Goal: Task Accomplishment & Management: Use online tool/utility

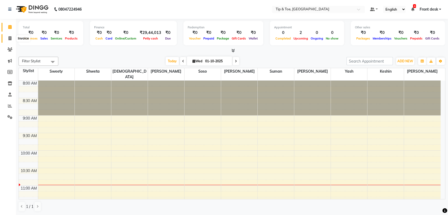
drag, startPoint x: 0, startPoint y: 0, endPoint x: 11, endPoint y: 39, distance: 40.1
click at [11, 39] on icon at bounding box center [9, 38] width 3 height 4
select select "service"
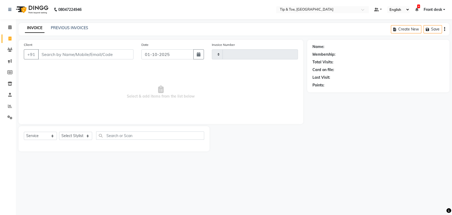
type input "1211"
select select "5942"
click at [72, 29] on link "PREVIOUS INVOICES" at bounding box center [69, 27] width 37 height 5
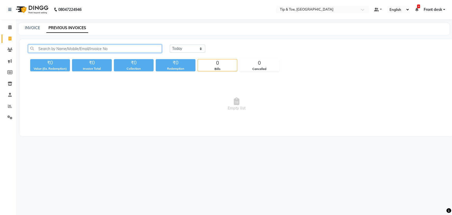
click at [55, 49] on input "text" at bounding box center [95, 49] width 134 height 8
type input "d"
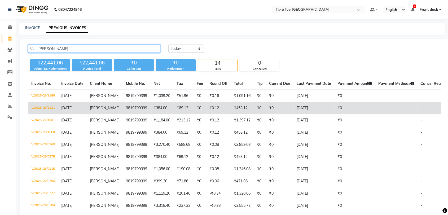
type input "[PERSON_NAME]"
click at [108, 112] on td "[PERSON_NAME]" at bounding box center [105, 108] width 36 height 12
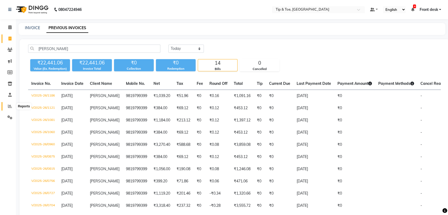
click at [11, 106] on icon at bounding box center [10, 106] width 4 height 4
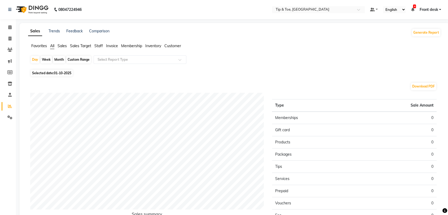
click at [65, 45] on span "Sales" at bounding box center [61, 45] width 9 height 5
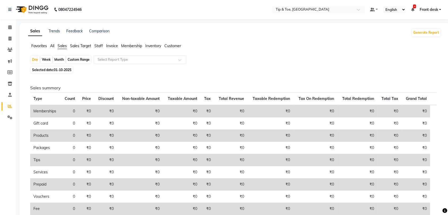
click at [85, 58] on div "Custom Range" at bounding box center [78, 59] width 25 height 7
select select "10"
select select "2025"
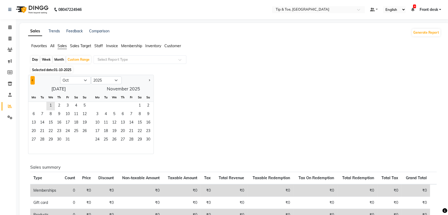
click at [34, 78] on button "Previous month" at bounding box center [32, 80] width 4 height 8
select select "9"
click at [31, 104] on span "1" at bounding box center [33, 106] width 8 height 8
click at [41, 139] on span "30" at bounding box center [42, 140] width 8 height 8
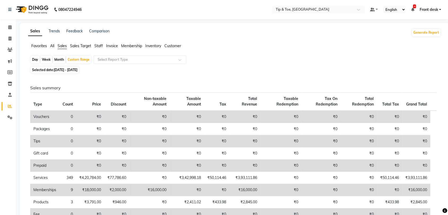
click at [77, 46] on span "Sales Target" at bounding box center [80, 45] width 21 height 5
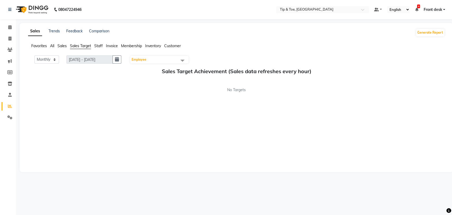
click at [65, 45] on span "Sales" at bounding box center [61, 45] width 9 height 5
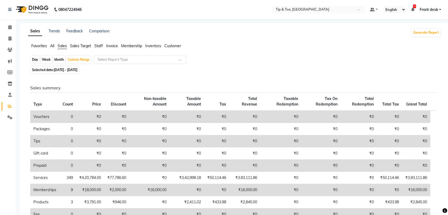
click at [128, 62] on div "Select Report Type" at bounding box center [140, 59] width 93 height 8
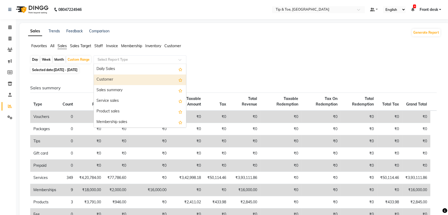
click at [110, 77] on div "Customer" at bounding box center [140, 79] width 92 height 11
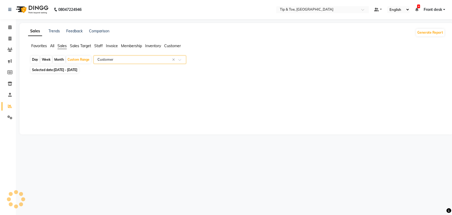
select select "full_report"
select select "csv"
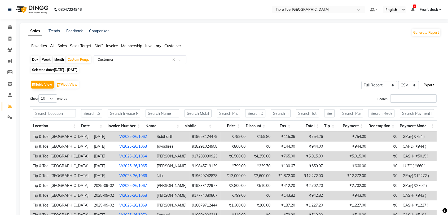
click at [428, 87] on button "Export" at bounding box center [428, 85] width 15 height 9
drag, startPoint x: 7, startPoint y: 37, endPoint x: 20, endPoint y: 38, distance: 13.1
click at [7, 37] on span at bounding box center [9, 39] width 9 height 6
select select "service"
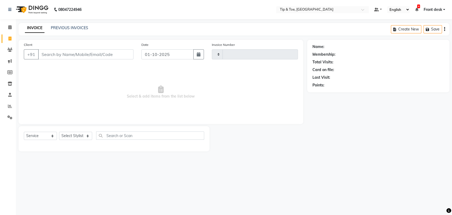
type input "1211"
select select "5942"
click at [70, 29] on link "PREVIOUS INVOICES" at bounding box center [69, 27] width 37 height 5
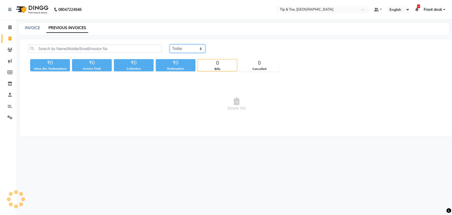
click at [192, 51] on select "[DATE] [DATE] Custom Range" at bounding box center [188, 49] width 36 height 8
select select "[DATE]"
click at [170, 45] on select "[DATE] [DATE] Custom Range" at bounding box center [188, 49] width 36 height 8
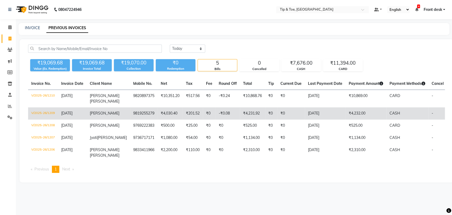
click at [108, 114] on td "[PERSON_NAME]" at bounding box center [108, 113] width 43 height 12
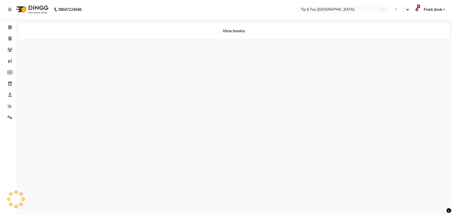
select select "en"
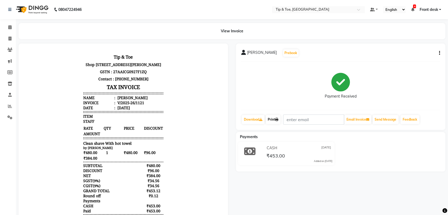
drag, startPoint x: 273, startPoint y: 117, endPoint x: 349, endPoint y: 128, distance: 77.3
click at [273, 117] on link "Print" at bounding box center [272, 119] width 15 height 9
click at [7, 28] on span at bounding box center [9, 27] width 9 height 6
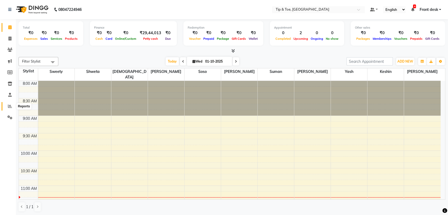
click at [10, 103] on span at bounding box center [9, 106] width 9 height 6
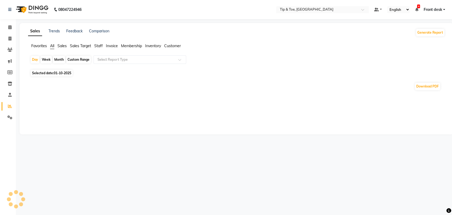
click at [59, 45] on span "Sales" at bounding box center [61, 45] width 9 height 5
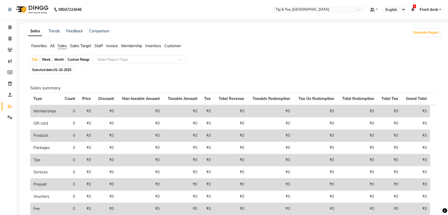
click at [73, 60] on div "Custom Range" at bounding box center [78, 59] width 25 height 7
select select "10"
select select "2025"
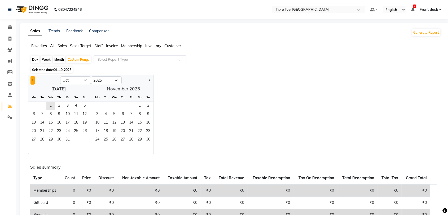
click at [32, 81] on button "Previous month" at bounding box center [32, 80] width 4 height 8
select select "9"
click at [35, 103] on span "1" at bounding box center [33, 106] width 8 height 8
click at [45, 139] on span "30" at bounding box center [42, 140] width 8 height 8
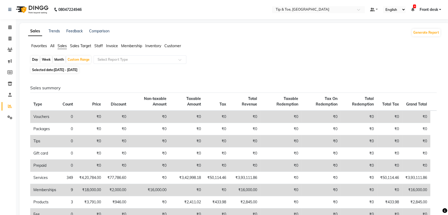
click at [101, 46] on span "Staff" at bounding box center [98, 45] width 8 height 5
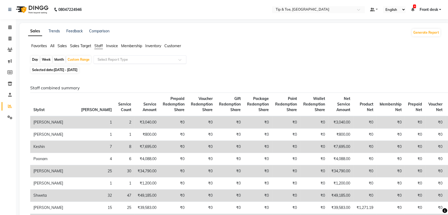
click at [112, 59] on input "text" at bounding box center [134, 59] width 76 height 5
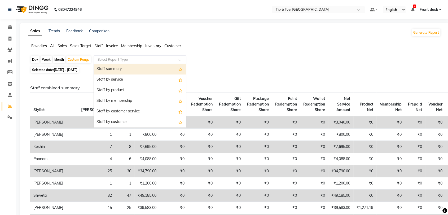
click at [111, 71] on div "Staff summary" at bounding box center [140, 69] width 92 height 11
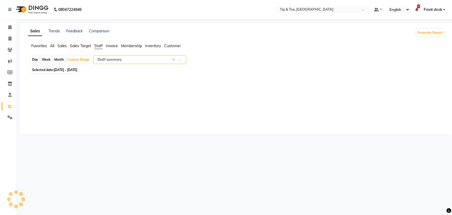
select select "full_report"
select select "csv"
click at [9, 71] on icon at bounding box center [9, 72] width 5 height 4
select select
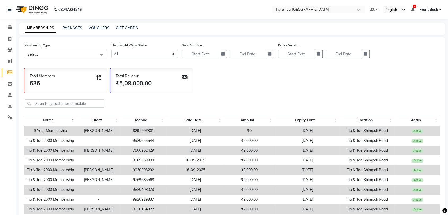
click at [82, 56] on span "Select" at bounding box center [65, 54] width 83 height 9
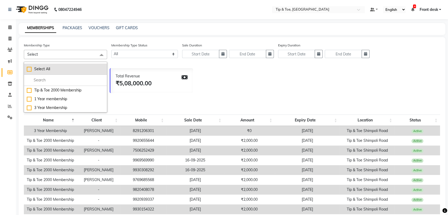
click at [57, 69] on div "Select All" at bounding box center [65, 69] width 77 height 6
checkbox input "true"
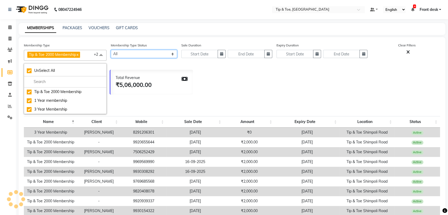
click at [175, 54] on select "Active Expired All" at bounding box center [144, 54] width 66 height 8
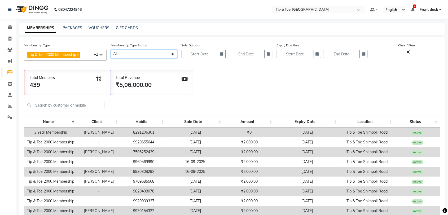
click at [111, 50] on select "Active Expired All" at bounding box center [144, 54] width 66 height 8
click at [203, 54] on input "text" at bounding box center [199, 54] width 37 height 8
select select "10"
select select "2025"
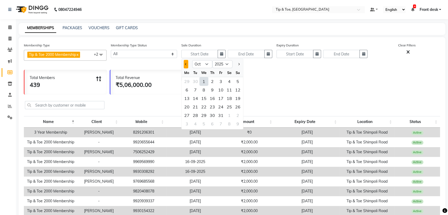
click at [185, 66] on button "Previous month" at bounding box center [186, 64] width 5 height 8
select select "9"
click at [187, 79] on div "1" at bounding box center [187, 81] width 8 height 8
type input "01-09-2025"
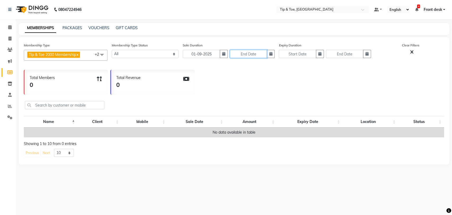
click at [243, 55] on input "text" at bounding box center [248, 54] width 37 height 8
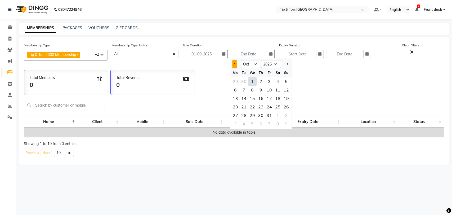
click at [233, 64] on button "Previous month" at bounding box center [234, 64] width 5 height 8
select select "9"
click at [246, 115] on div "30" at bounding box center [244, 115] width 8 height 8
type input "[DATE]"
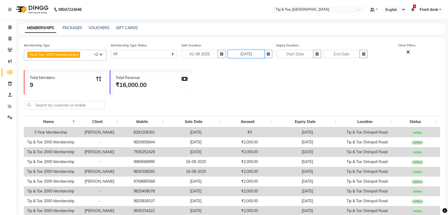
click at [260, 56] on input "[DATE]" at bounding box center [246, 54] width 37 height 8
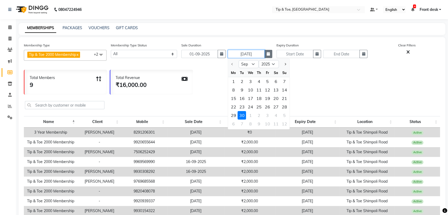
drag, startPoint x: 262, startPoint y: 56, endPoint x: 265, endPoint y: 56, distance: 3.2
click at [263, 56] on input "[DATE]" at bounding box center [246, 54] width 37 height 8
click at [265, 56] on button "button" at bounding box center [268, 54] width 8 height 8
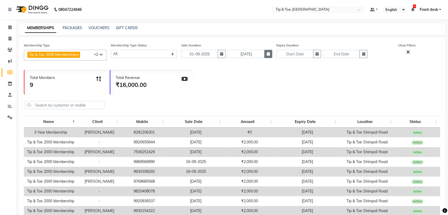
click at [267, 55] on icon "button" at bounding box center [268, 54] width 3 height 4
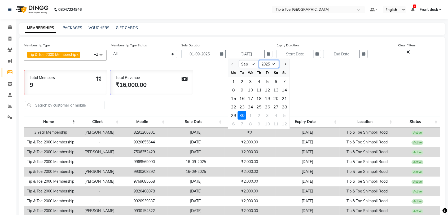
click at [267, 63] on select "2025 2026 2027 2028 2029 2030 2031 2032 2033 2034 2035" at bounding box center [269, 64] width 20 height 8
select select "2028"
click at [259, 60] on select "2025 2026 2027 2028 2029 2030 2031 2032 2033 2034 2035" at bounding box center [269, 64] width 20 height 8
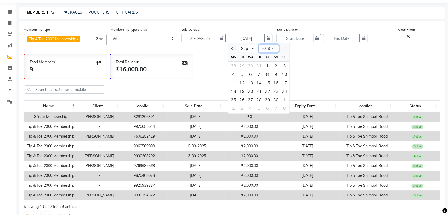
scroll to position [29, 0]
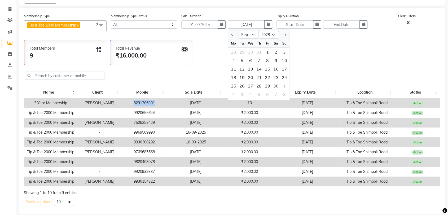
copy td "8291206301"
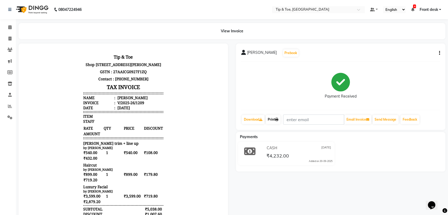
click at [274, 119] on link "Print" at bounding box center [272, 119] width 15 height 9
